Goal: Transaction & Acquisition: Purchase product/service

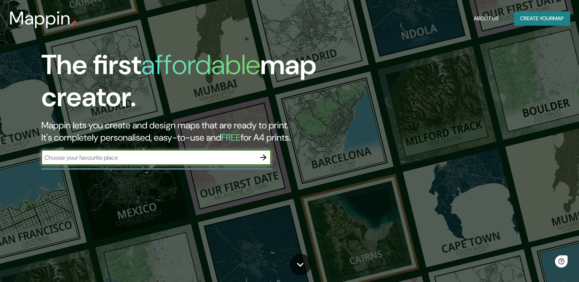
click at [97, 156] on input "text" at bounding box center [148, 157] width 214 height 9
type input "[GEOGRAPHIC_DATA]"
click at [266, 161] on icon "button" at bounding box center [263, 157] width 9 height 9
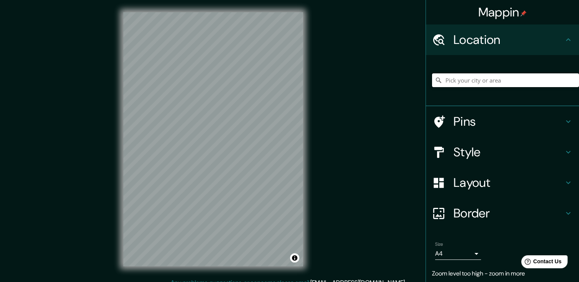
click at [460, 82] on input "Pick your city or area" at bounding box center [505, 80] width 147 height 14
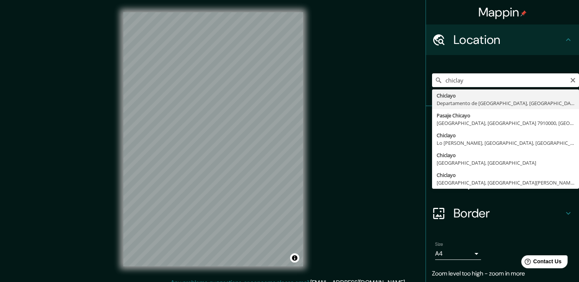
type input "Chiclayo, Departamento de [GEOGRAPHIC_DATA], [GEOGRAPHIC_DATA]"
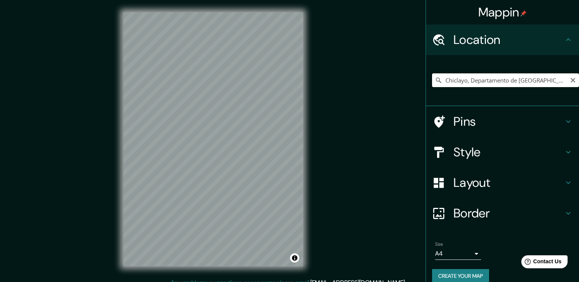
click at [459, 83] on input "Chiclayo, Departamento de [GEOGRAPHIC_DATA], [GEOGRAPHIC_DATA]" at bounding box center [505, 80] width 147 height 14
click at [570, 80] on icon "Clear" at bounding box center [573, 80] width 6 height 6
click at [521, 77] on input "Pick your city or area" at bounding box center [505, 80] width 147 height 14
paste input "[GEOGRAPHIC_DATA]"
type input "Sur, [GEOGRAPHIC_DATA], [GEOGRAPHIC_DATA] 1390000, [GEOGRAPHIC_DATA]"
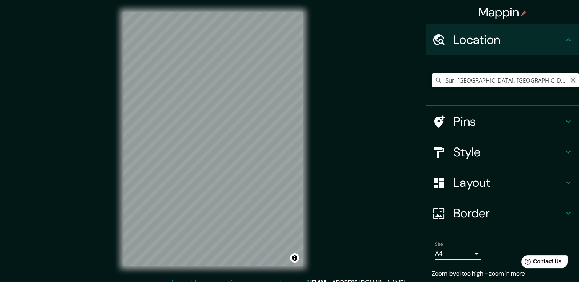
click at [570, 81] on icon "Clear" at bounding box center [573, 80] width 6 height 6
click at [477, 80] on input "Pick your city or area" at bounding box center [505, 80] width 147 height 14
paste input "NANDOS Procesadora Avícola"
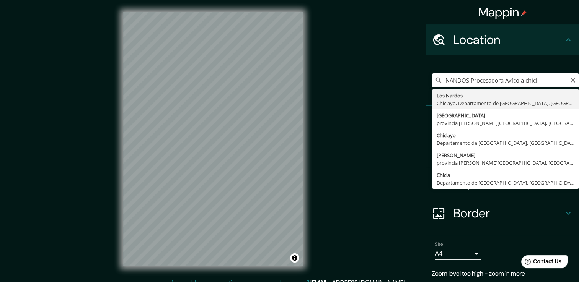
type input "Los Nardos, [GEOGRAPHIC_DATA], [GEOGRAPHIC_DATA], [GEOGRAPHIC_DATA]"
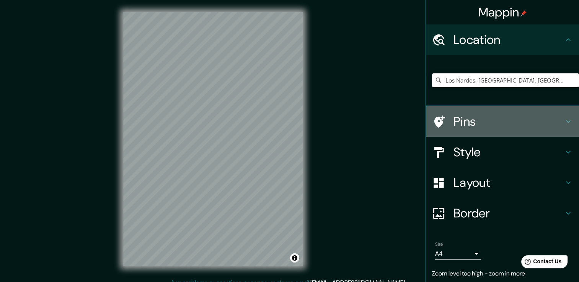
click at [473, 127] on h4 "Pins" at bounding box center [508, 121] width 110 height 15
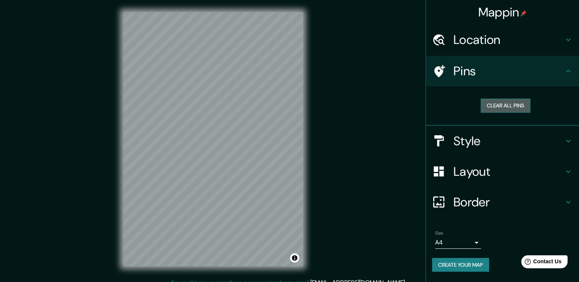
click at [493, 108] on button "Clear all pins" at bounding box center [506, 106] width 50 height 14
click at [494, 106] on button "Clear all pins" at bounding box center [506, 106] width 50 height 14
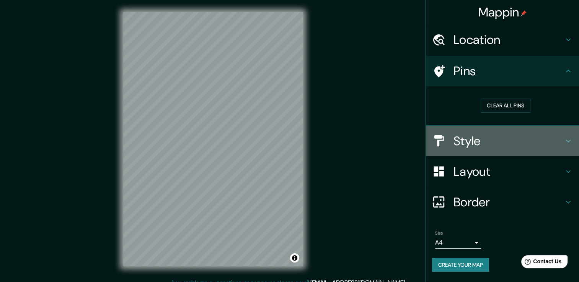
click at [484, 140] on h4 "Style" at bounding box center [508, 141] width 110 height 15
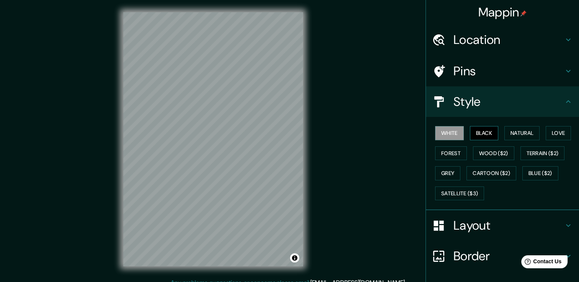
click at [473, 130] on button "Black" at bounding box center [484, 133] width 29 height 14
click at [511, 131] on button "Natural" at bounding box center [521, 133] width 35 height 14
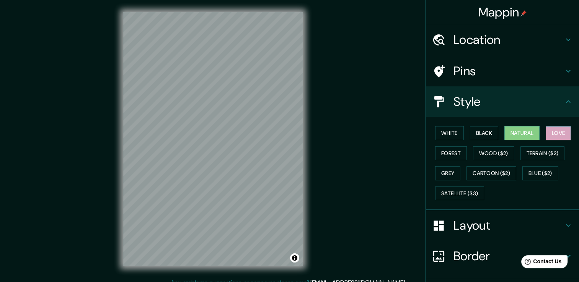
click at [549, 133] on button "Love" at bounding box center [558, 133] width 25 height 14
click at [445, 157] on button "Forest" at bounding box center [451, 154] width 32 height 14
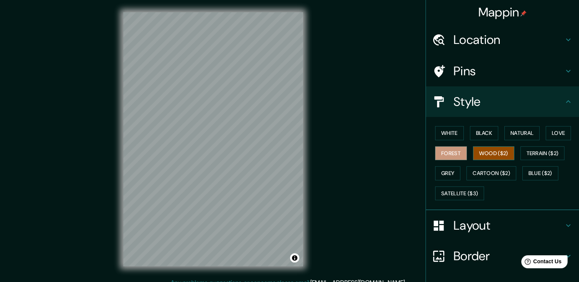
click at [488, 152] on button "Wood ($2)" at bounding box center [493, 154] width 41 height 14
click at [535, 153] on button "Terrain ($2)" at bounding box center [542, 154] width 44 height 14
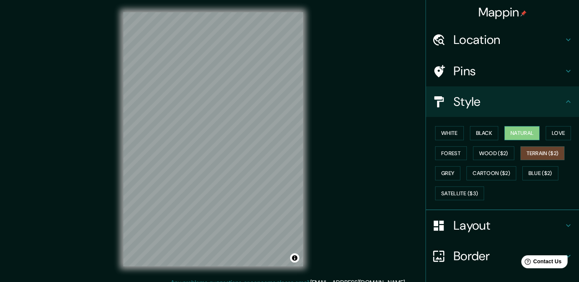
click at [510, 132] on button "Natural" at bounding box center [521, 133] width 35 height 14
click at [437, 173] on button "Grey" at bounding box center [447, 173] width 25 height 14
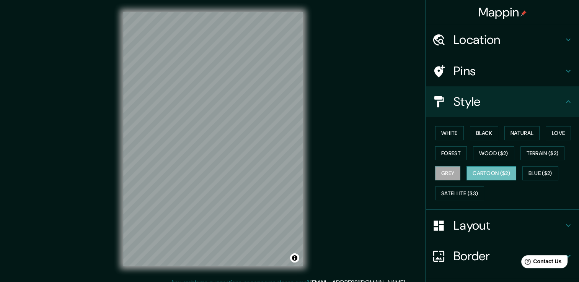
click at [479, 173] on button "Cartoon ($2)" at bounding box center [491, 173] width 50 height 14
click at [470, 228] on h4 "Layout" at bounding box center [508, 225] width 110 height 15
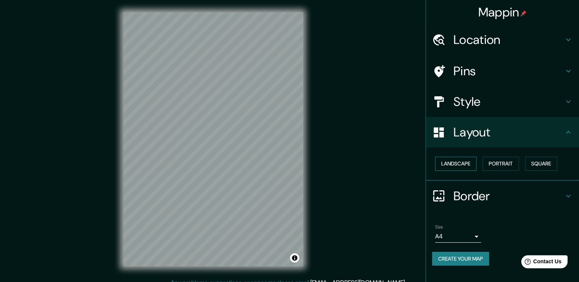
click at [453, 170] on button "Landscape" at bounding box center [455, 164] width 41 height 14
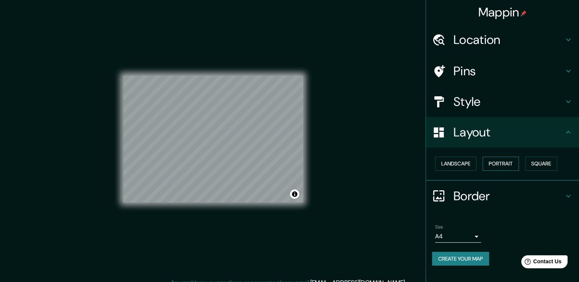
click at [493, 165] on button "Portrait" at bounding box center [500, 164] width 36 height 14
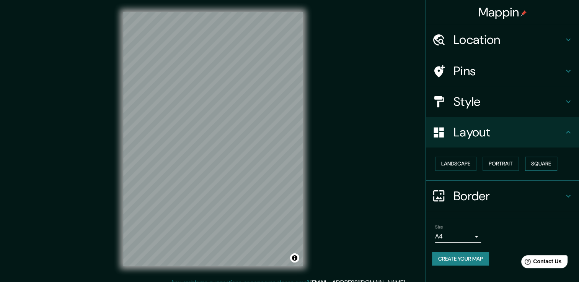
click at [535, 160] on button "Square" at bounding box center [541, 164] width 32 height 14
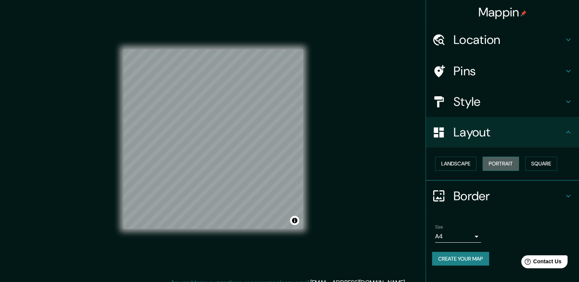
click at [497, 165] on button "Portrait" at bounding box center [500, 164] width 36 height 14
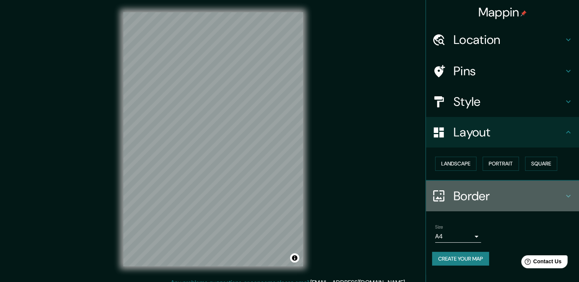
click at [479, 199] on h4 "Border" at bounding box center [508, 196] width 110 height 15
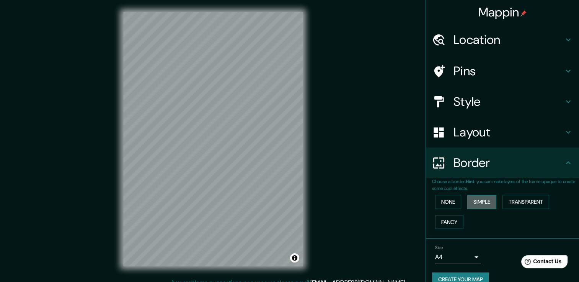
click at [477, 204] on button "Simple" at bounding box center [481, 202] width 29 height 14
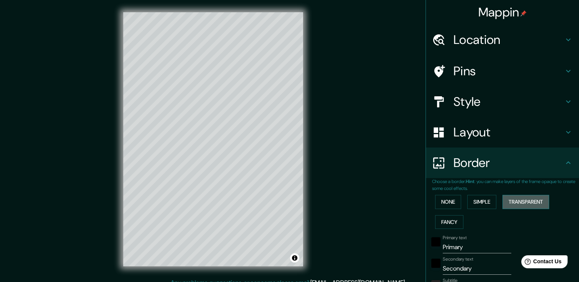
click at [504, 200] on button "Transparent" at bounding box center [525, 202] width 47 height 14
click at [474, 202] on button "Simple" at bounding box center [481, 202] width 29 height 14
click at [448, 223] on button "Fancy" at bounding box center [449, 222] width 28 height 14
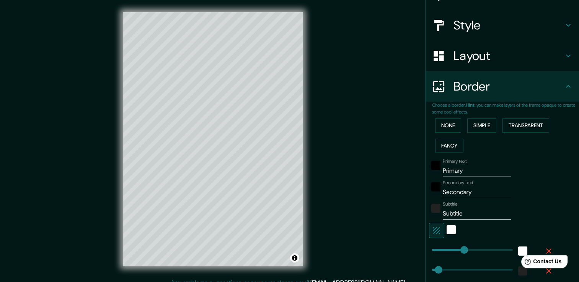
click at [458, 171] on input "Primary" at bounding box center [477, 171] width 68 height 12
type input "Primar"
type input "38"
type input "19"
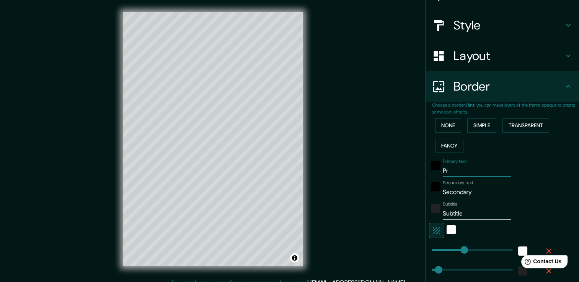
type input "P"
type input "38"
type input "19"
type input "p"
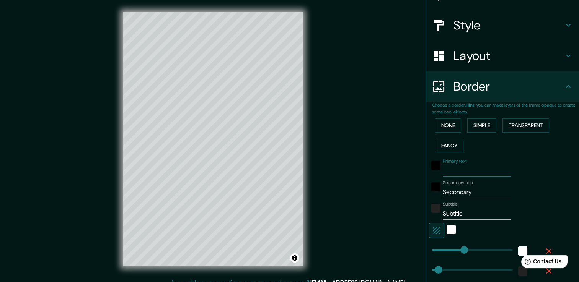
type input "38"
type input "19"
type input "pe"
type input "38"
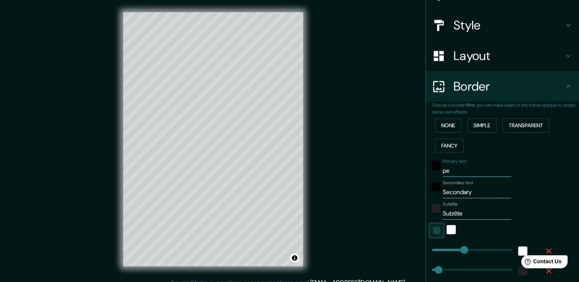
type input "38"
type input "19"
type input "per"
type input "38"
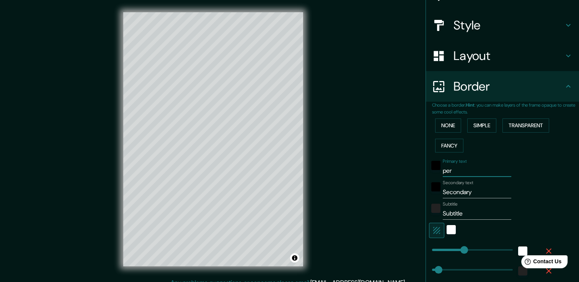
type input "19"
type input "perc"
type input "38"
type input "19"
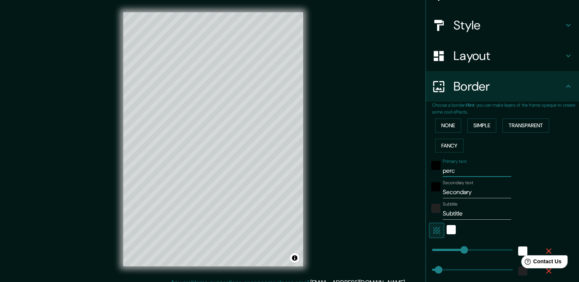
type input "[PERSON_NAME]"
type input "38"
type input "19"
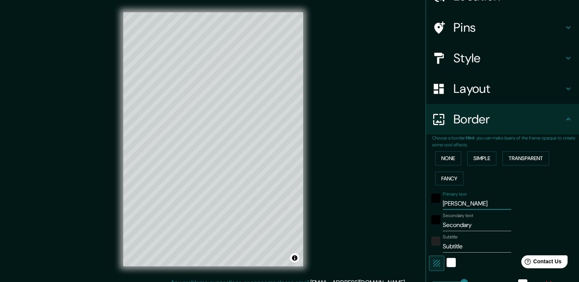
scroll to position [0, 0]
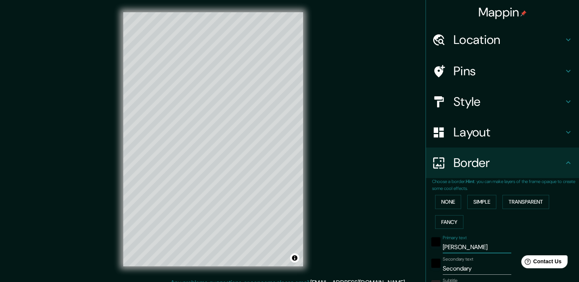
type input "perc"
type input "38"
type input "19"
type input "per"
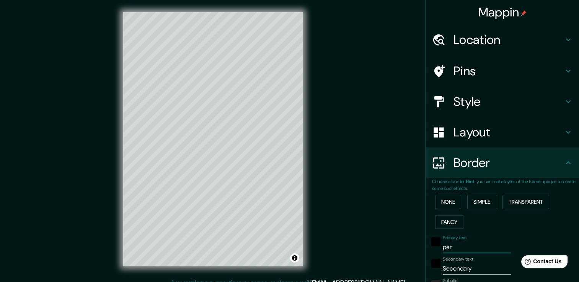
type input "38"
type input "19"
type input "pe"
type input "38"
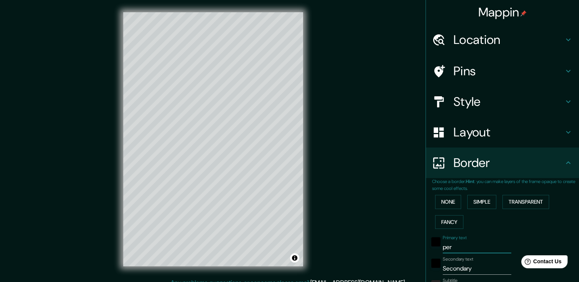
type input "38"
type input "19"
type input "p"
type input "38"
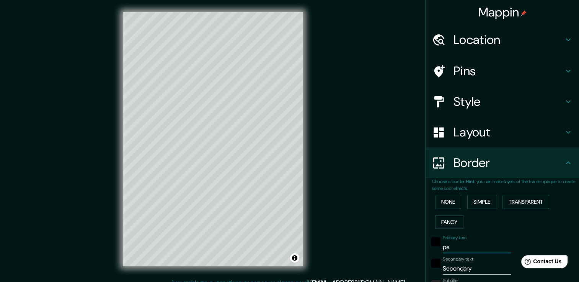
type input "19"
type input "38"
type input "19"
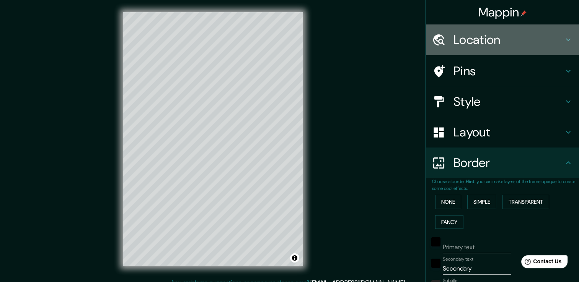
click at [479, 42] on h4 "Location" at bounding box center [508, 39] width 110 height 15
type input "38"
type input "19"
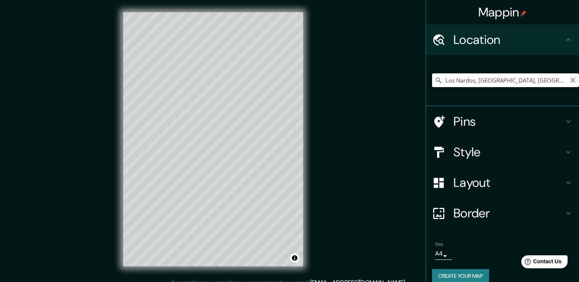
click at [570, 81] on icon "Clear" at bounding box center [573, 80] width 6 height 6
click at [510, 82] on input "Pick your city or area" at bounding box center [505, 80] width 147 height 14
paste input "[PERSON_NAME]"
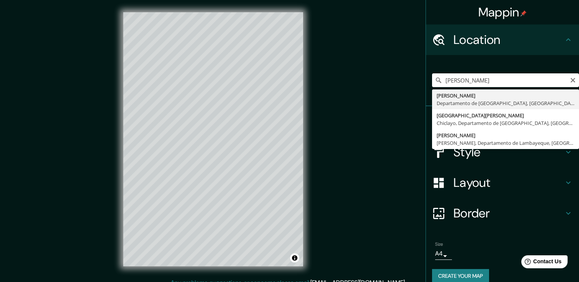
type input "[PERSON_NAME], Departamento de Lambayeque, [GEOGRAPHIC_DATA]"
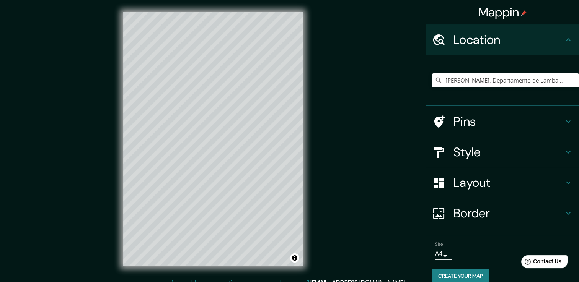
click at [471, 148] on h4 "Style" at bounding box center [508, 152] width 110 height 15
type input "38"
type input "19"
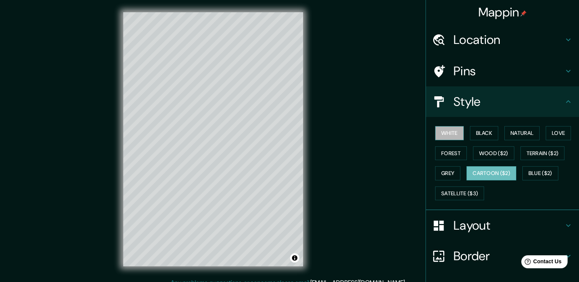
click at [447, 131] on button "White" at bounding box center [449, 133] width 29 height 14
click at [493, 37] on h4 "Location" at bounding box center [508, 39] width 110 height 15
type input "38"
type input "19"
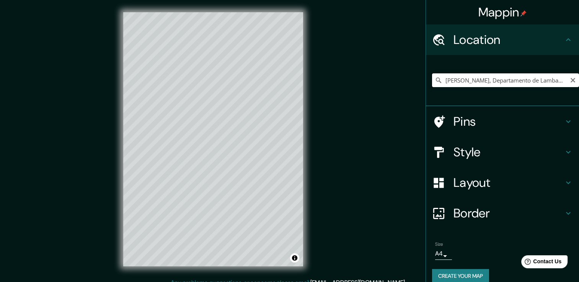
click at [551, 80] on input "[PERSON_NAME], Departamento de Lambayeque, [GEOGRAPHIC_DATA]" at bounding box center [505, 80] width 147 height 14
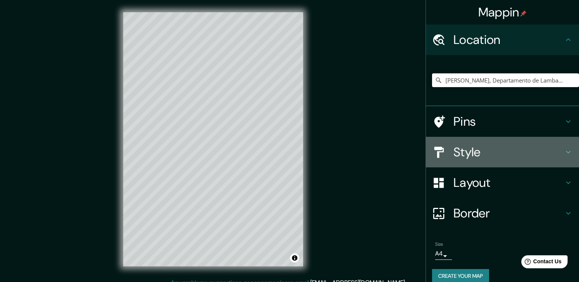
click at [476, 157] on h4 "Style" at bounding box center [508, 152] width 110 height 15
type input "38"
type input "19"
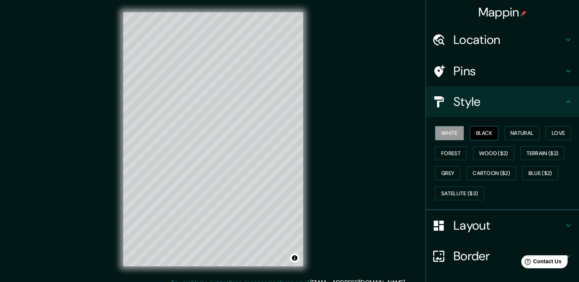
click at [473, 134] on button "Black" at bounding box center [484, 133] width 29 height 14
click at [445, 173] on button "Grey" at bounding box center [447, 173] width 25 height 14
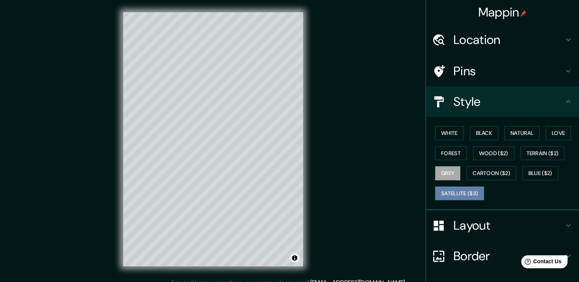
click at [443, 191] on button "Satellite ($3)" at bounding box center [459, 194] width 49 height 14
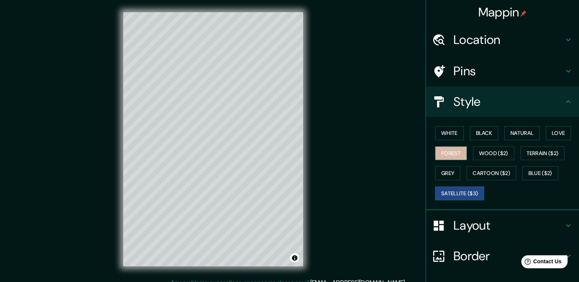
click at [445, 153] on button "Forest" at bounding box center [451, 154] width 32 height 14
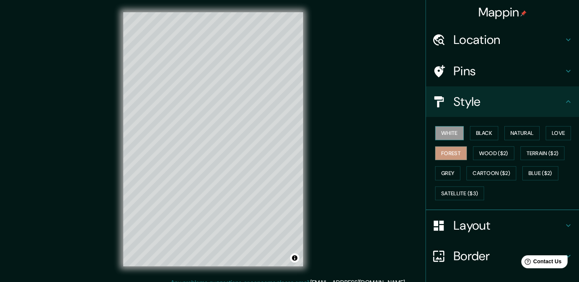
click at [446, 134] on button "White" at bounding box center [449, 133] width 29 height 14
click at [470, 132] on button "Black" at bounding box center [484, 133] width 29 height 14
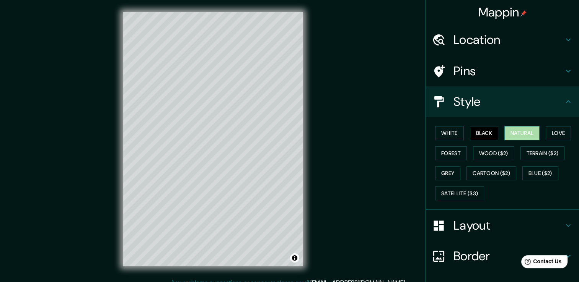
click at [505, 135] on button "Natural" at bounding box center [521, 133] width 35 height 14
click at [546, 133] on button "Love" at bounding box center [558, 133] width 25 height 14
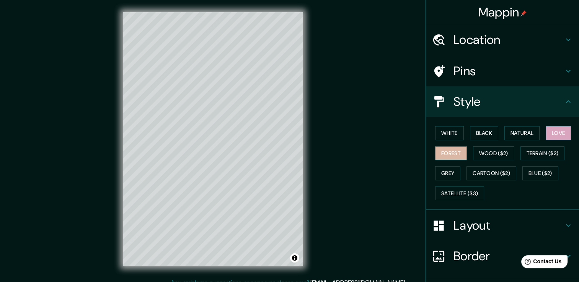
click at [441, 154] on button "Forest" at bounding box center [451, 154] width 32 height 14
click at [477, 157] on button "Wood ($2)" at bounding box center [493, 154] width 41 height 14
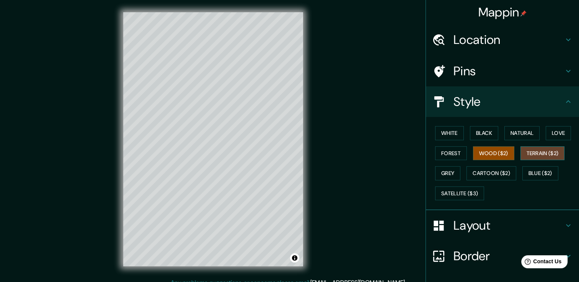
click at [529, 149] on button "Terrain ($2)" at bounding box center [542, 154] width 44 height 14
click at [451, 174] on button "Grey" at bounding box center [447, 173] width 25 height 14
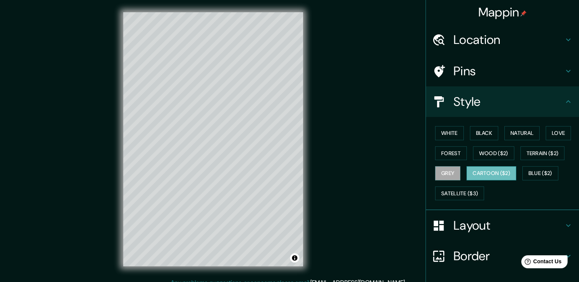
click at [476, 171] on button "Cartoon ($2)" at bounding box center [491, 173] width 50 height 14
click at [455, 152] on button "Forest" at bounding box center [451, 154] width 32 height 14
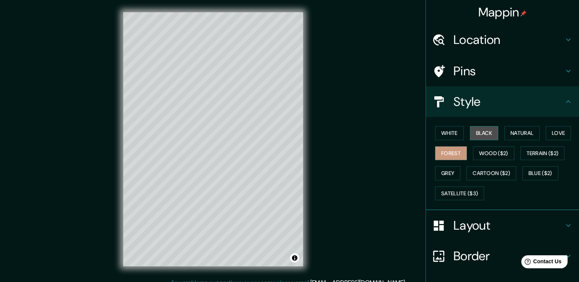
click at [482, 135] on button "Black" at bounding box center [484, 133] width 29 height 14
click at [518, 134] on button "Natural" at bounding box center [521, 133] width 35 height 14
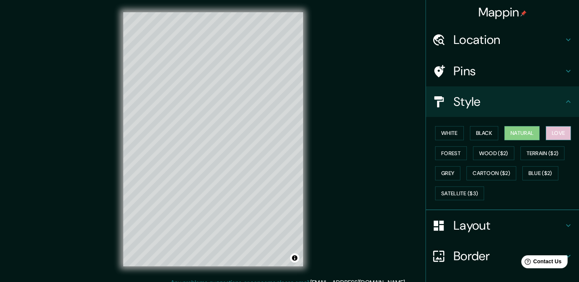
click at [552, 134] on button "Love" at bounding box center [558, 133] width 25 height 14
click at [522, 134] on button "Natural" at bounding box center [521, 133] width 35 height 14
click at [472, 132] on button "Black" at bounding box center [484, 133] width 29 height 14
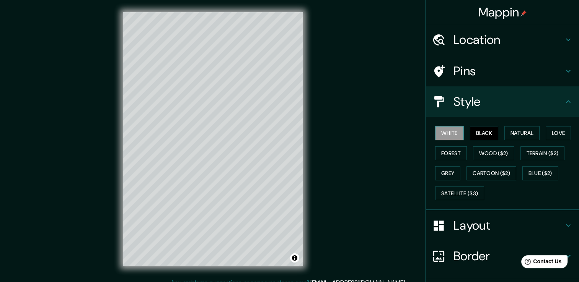
click at [453, 131] on button "White" at bounding box center [449, 133] width 29 height 14
click at [492, 136] on button "Black" at bounding box center [484, 133] width 29 height 14
click at [515, 135] on button "Natural" at bounding box center [521, 133] width 35 height 14
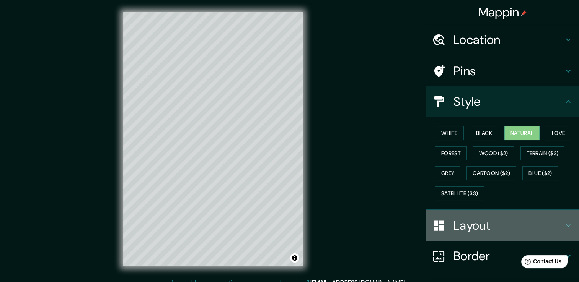
click at [443, 221] on div at bounding box center [442, 225] width 21 height 13
type input "38"
type input "19"
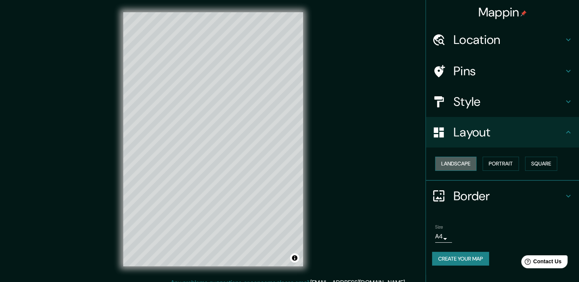
click at [455, 164] on button "Landscape" at bounding box center [455, 164] width 41 height 14
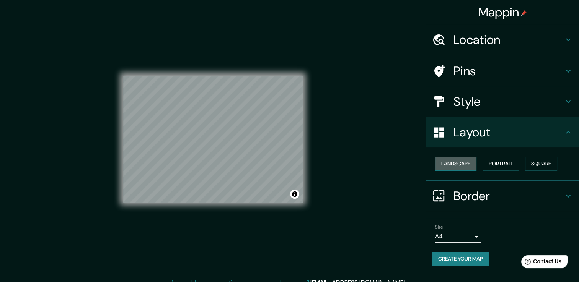
click at [455, 164] on button "Landscape" at bounding box center [455, 164] width 41 height 14
click at [498, 167] on button "Portrait" at bounding box center [500, 164] width 36 height 14
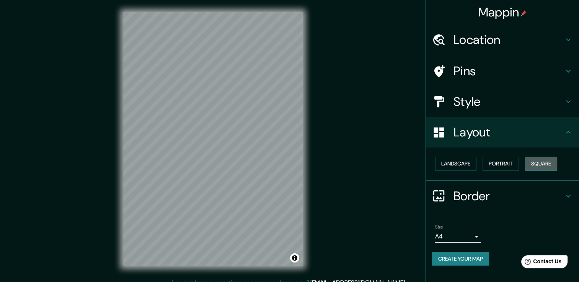
click at [544, 163] on button "Square" at bounding box center [541, 164] width 32 height 14
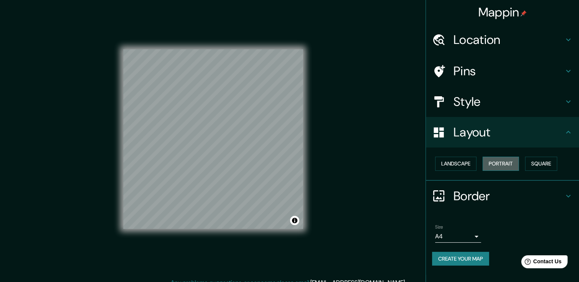
click at [503, 163] on button "Portrait" at bounding box center [500, 164] width 36 height 14
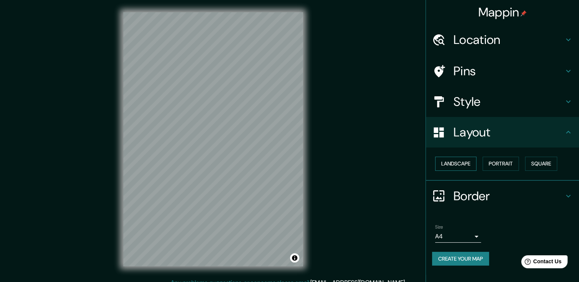
click at [476, 160] on button "Landscape" at bounding box center [455, 164] width 41 height 14
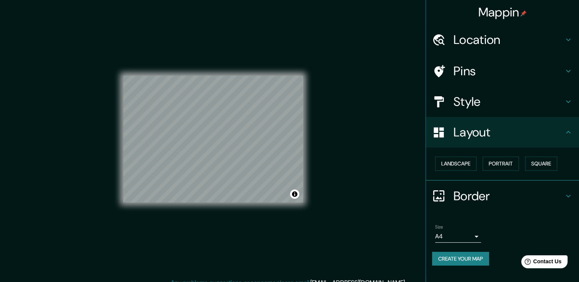
click at [466, 193] on h4 "Border" at bounding box center [508, 196] width 110 height 15
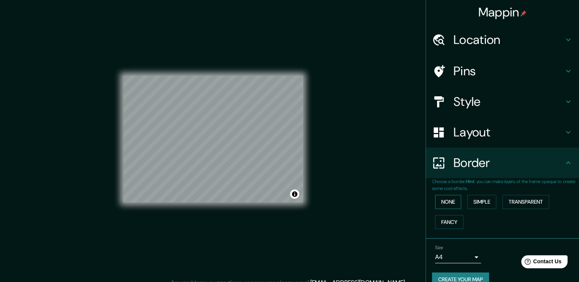
click at [445, 201] on button "None" at bounding box center [448, 202] width 26 height 14
click at [468, 201] on button "Simple" at bounding box center [481, 202] width 29 height 14
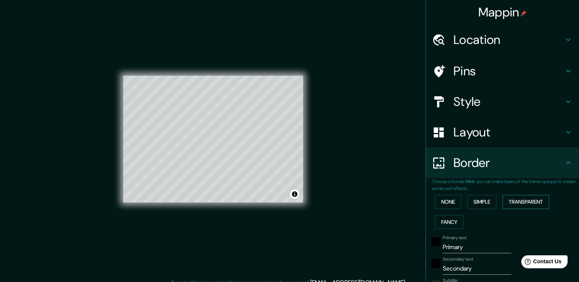
click at [512, 204] on button "Transparent" at bounding box center [525, 202] width 47 height 14
click at [440, 223] on button "Fancy" at bounding box center [449, 222] width 28 height 14
